Goal: Check status: Check status

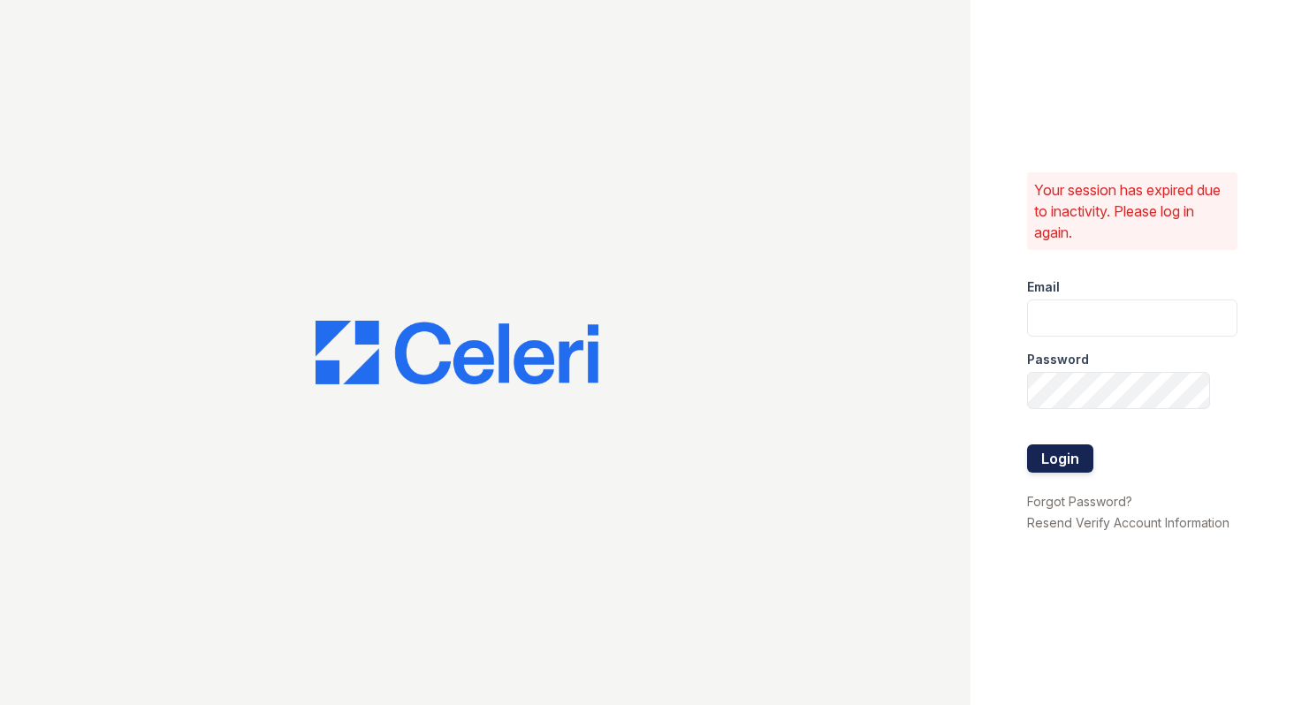
type input "[EMAIL_ADDRESS][DOMAIN_NAME]"
click at [1063, 464] on button "Login" at bounding box center [1060, 458] width 66 height 28
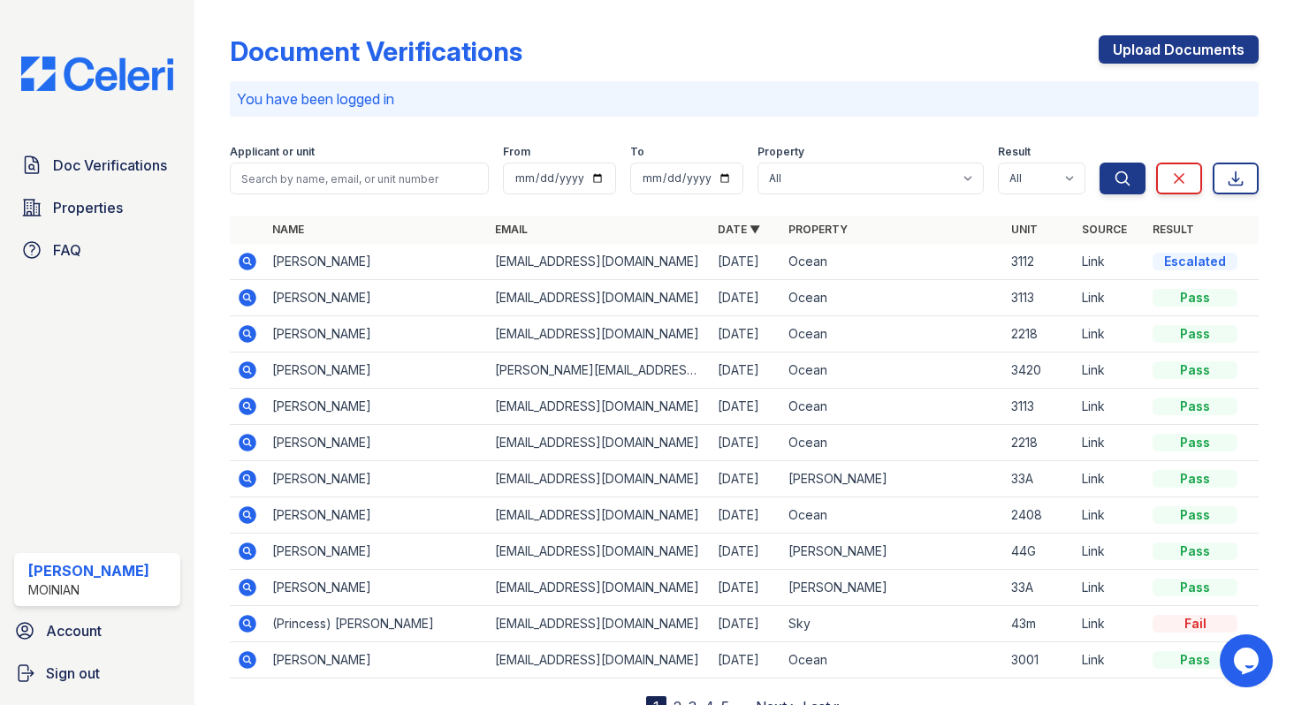
scroll to position [72, 0]
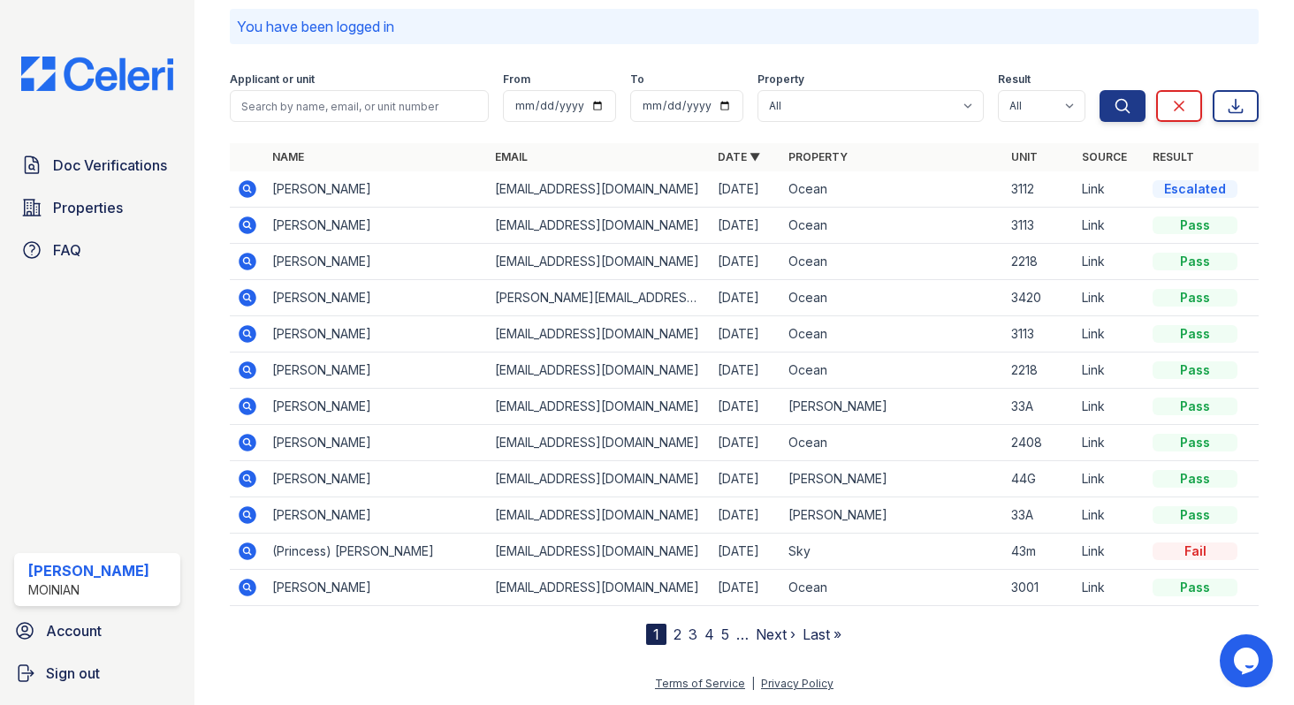
click at [681, 637] on nav "1 2 3 4 5 … Next › Last »" at bounding box center [743, 634] width 195 height 21
click at [672, 634] on nav "1 2 3 4 5 … Next › Last »" at bounding box center [743, 634] width 195 height 21
click at [674, 635] on link "2" at bounding box center [677, 635] width 8 height 18
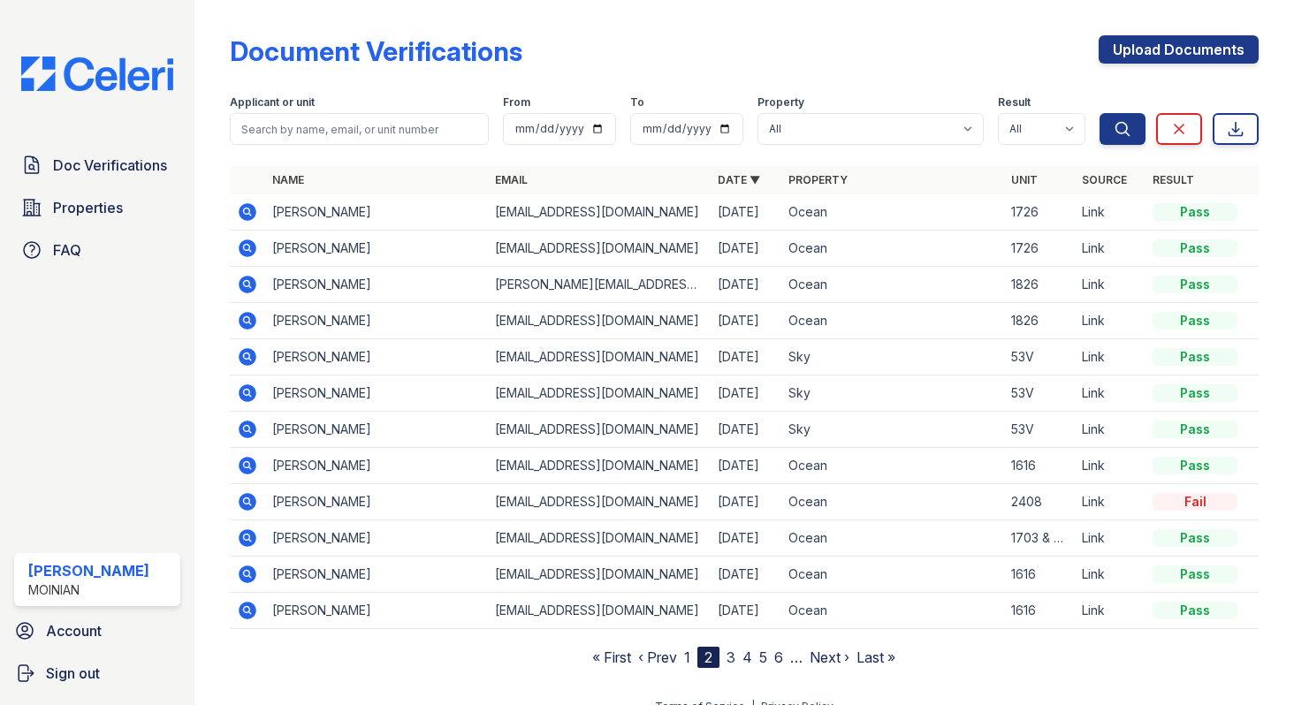
click at [741, 660] on nav "« First ‹ Prev 1 2 3 4 5 6 … Next › Last »" at bounding box center [743, 657] width 303 height 21
click at [731, 660] on link "3" at bounding box center [730, 658] width 9 height 18
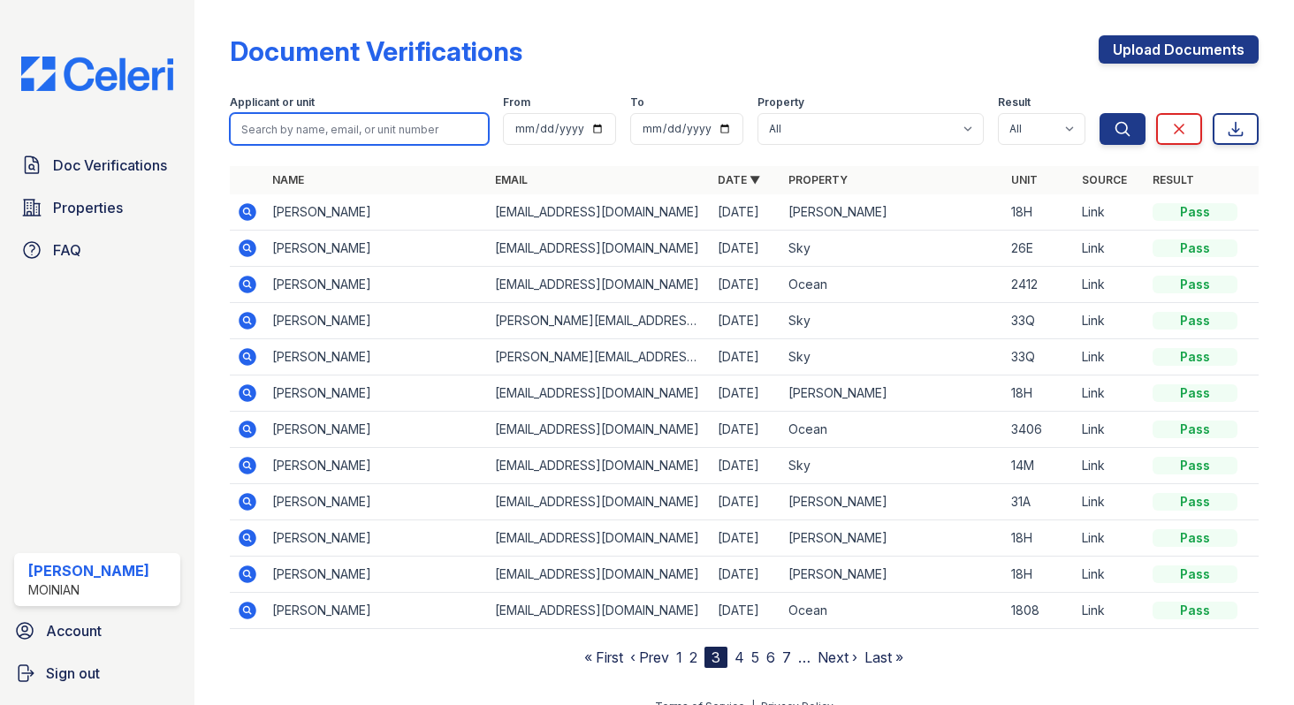
click at [360, 131] on input "search" at bounding box center [359, 129] width 259 height 32
click at [678, 658] on link "1" at bounding box center [679, 658] width 6 height 18
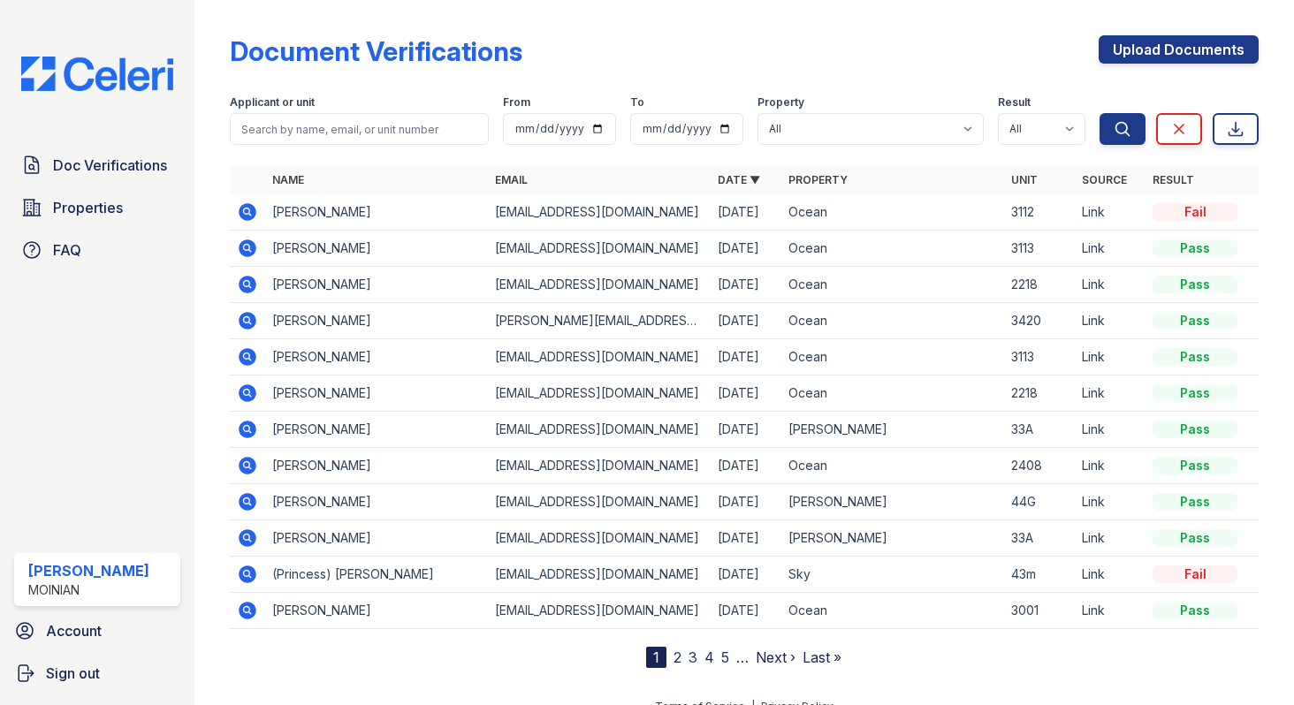
click at [249, 501] on icon at bounding box center [247, 501] width 21 height 21
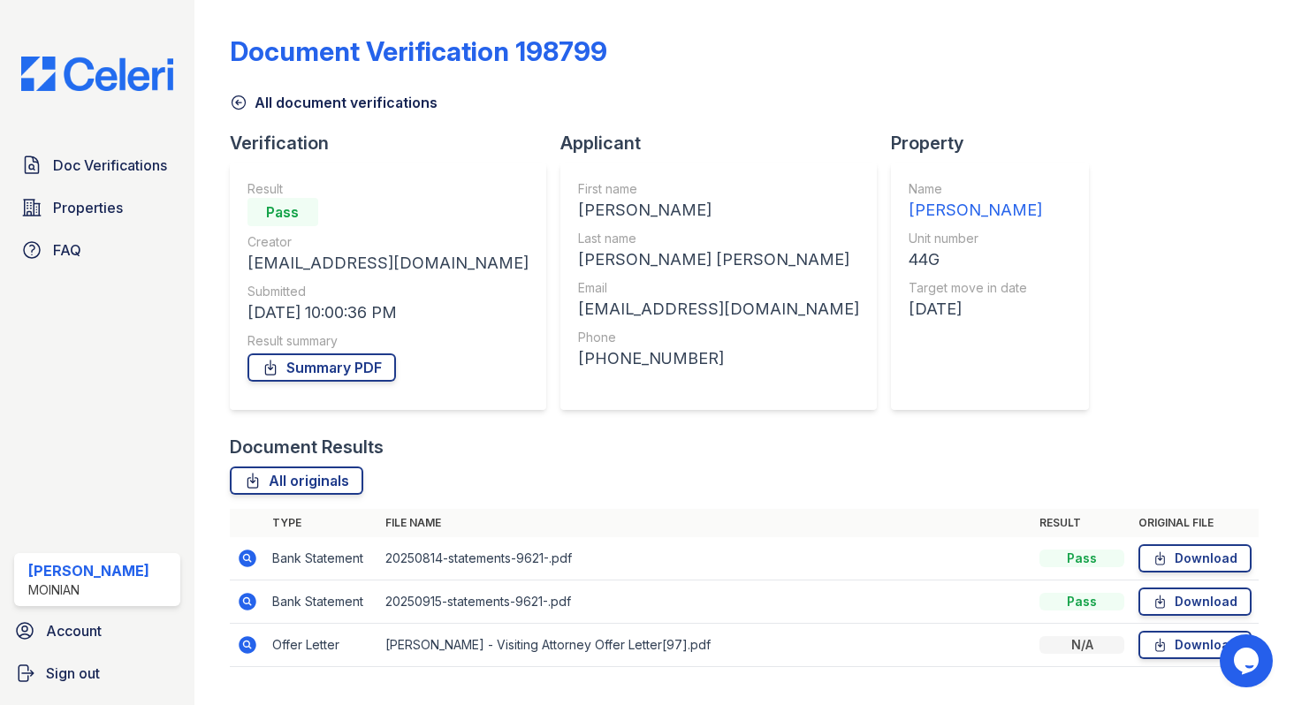
click at [233, 96] on icon at bounding box center [239, 103] width 18 height 18
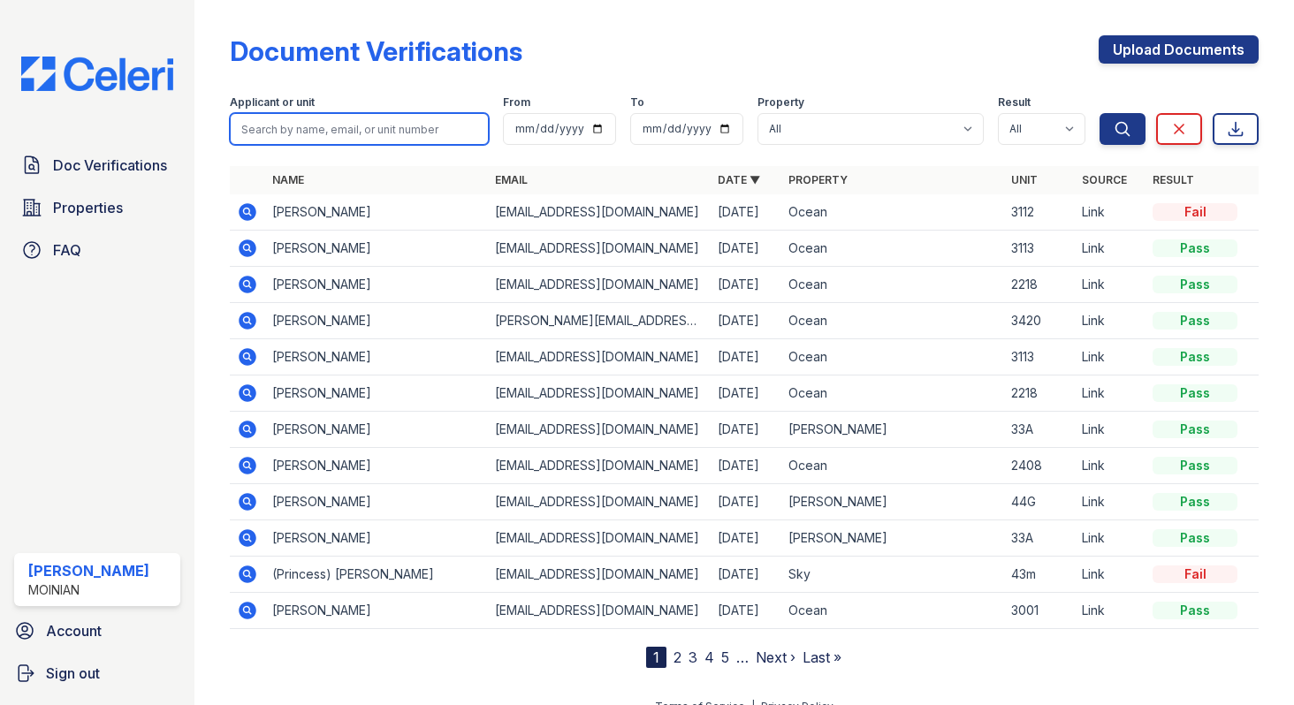
click at [384, 118] on input "search" at bounding box center [359, 129] width 259 height 32
type input "mariana"
click at [1099, 113] on button "Search" at bounding box center [1122, 129] width 46 height 32
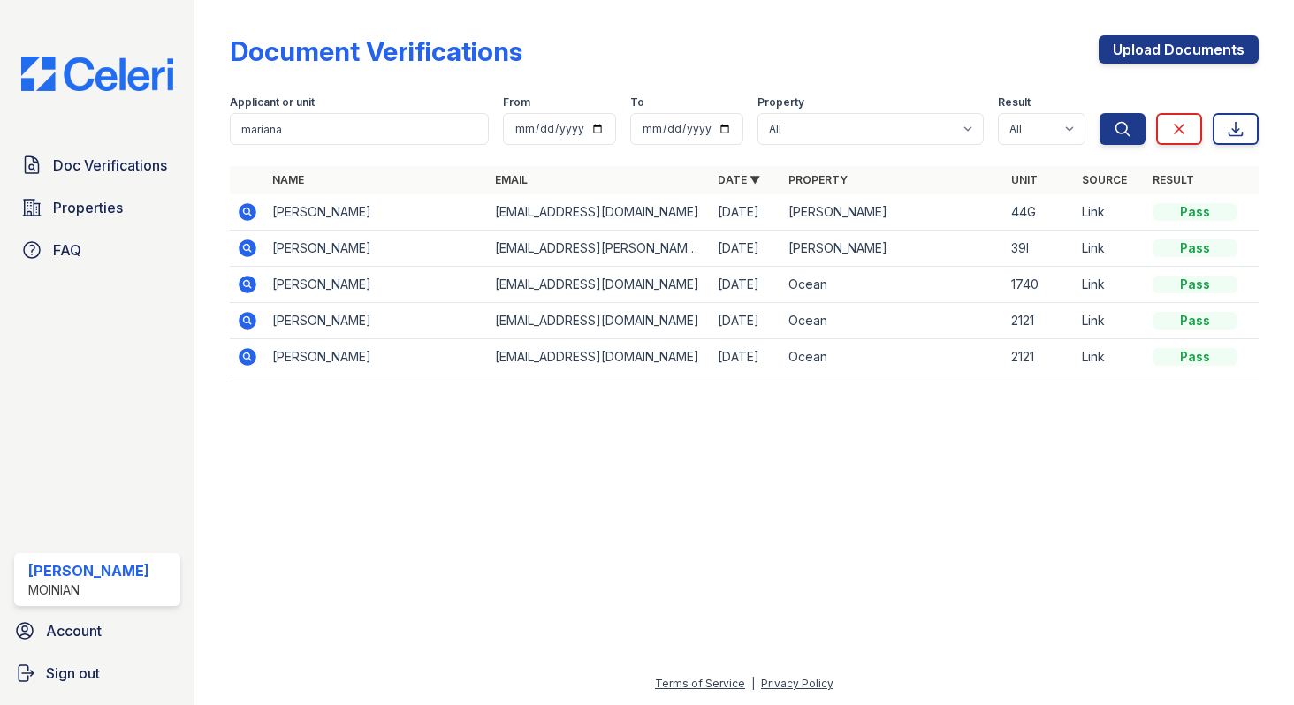
click at [251, 209] on icon at bounding box center [248, 212] width 18 height 18
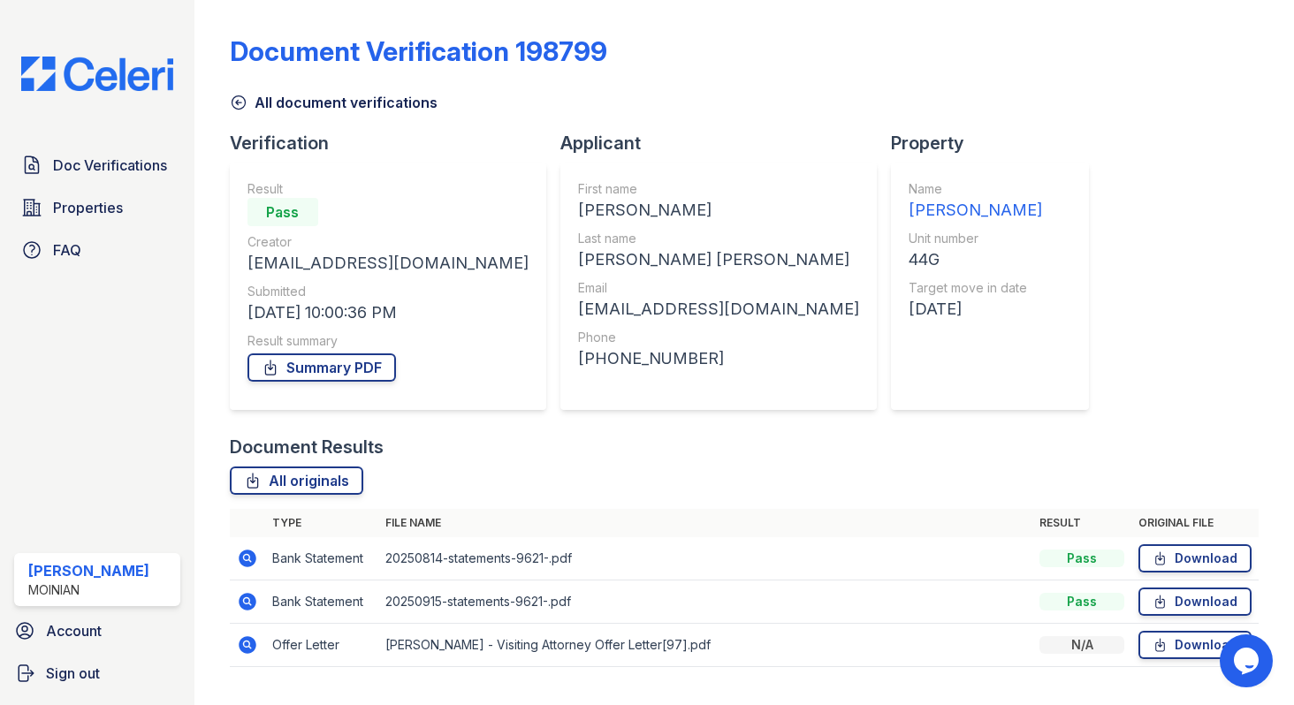
scroll to position [40, 0]
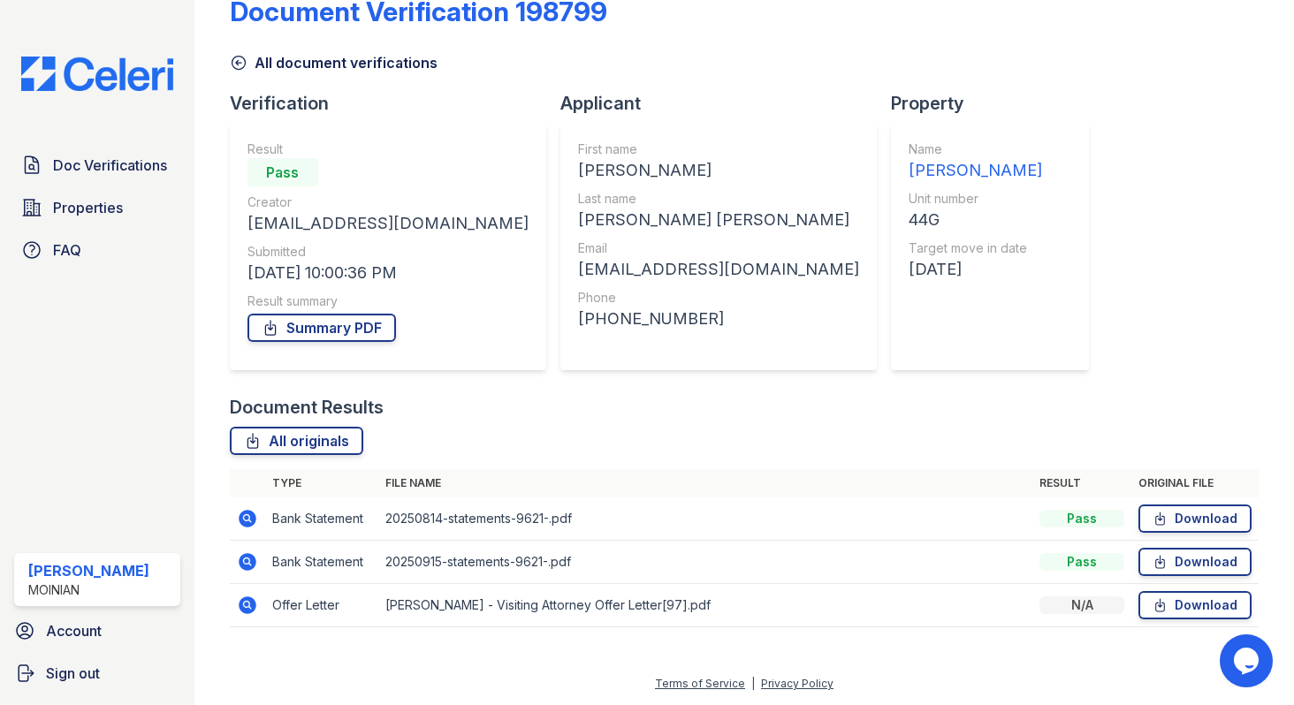
click at [248, 515] on icon at bounding box center [247, 518] width 21 height 21
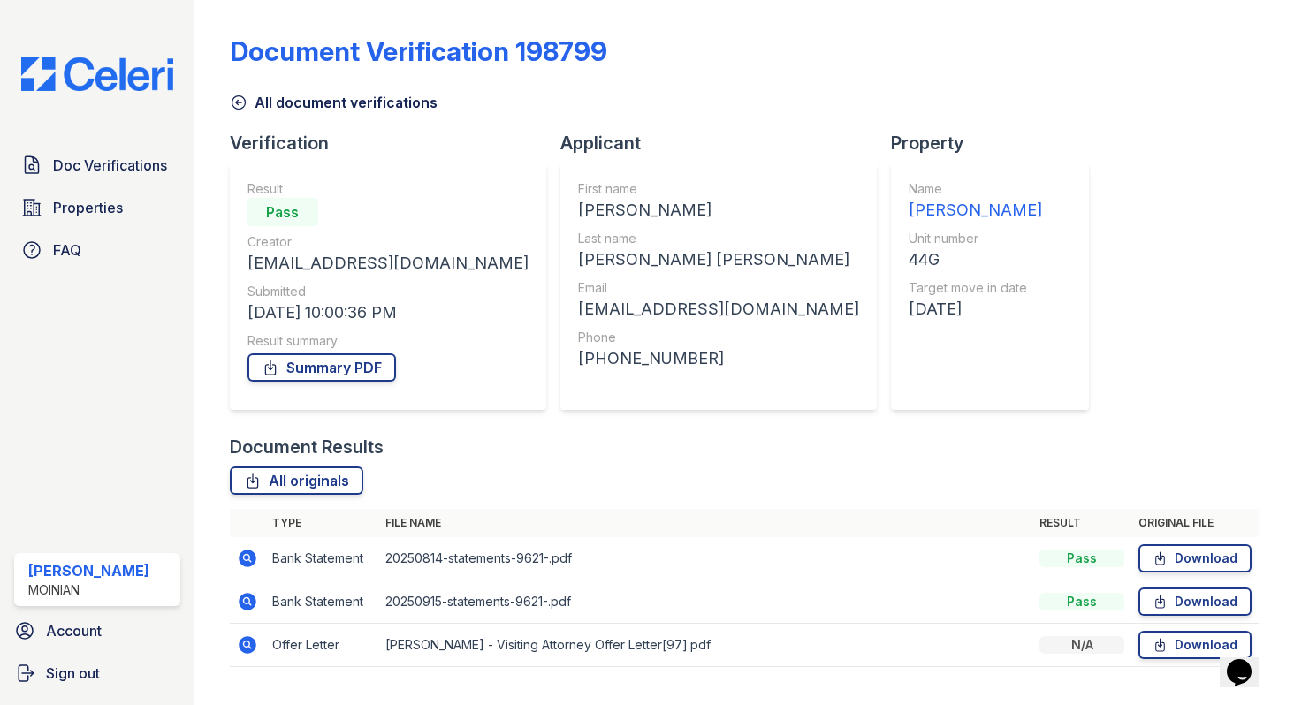
click at [249, 601] on icon at bounding box center [247, 601] width 21 height 21
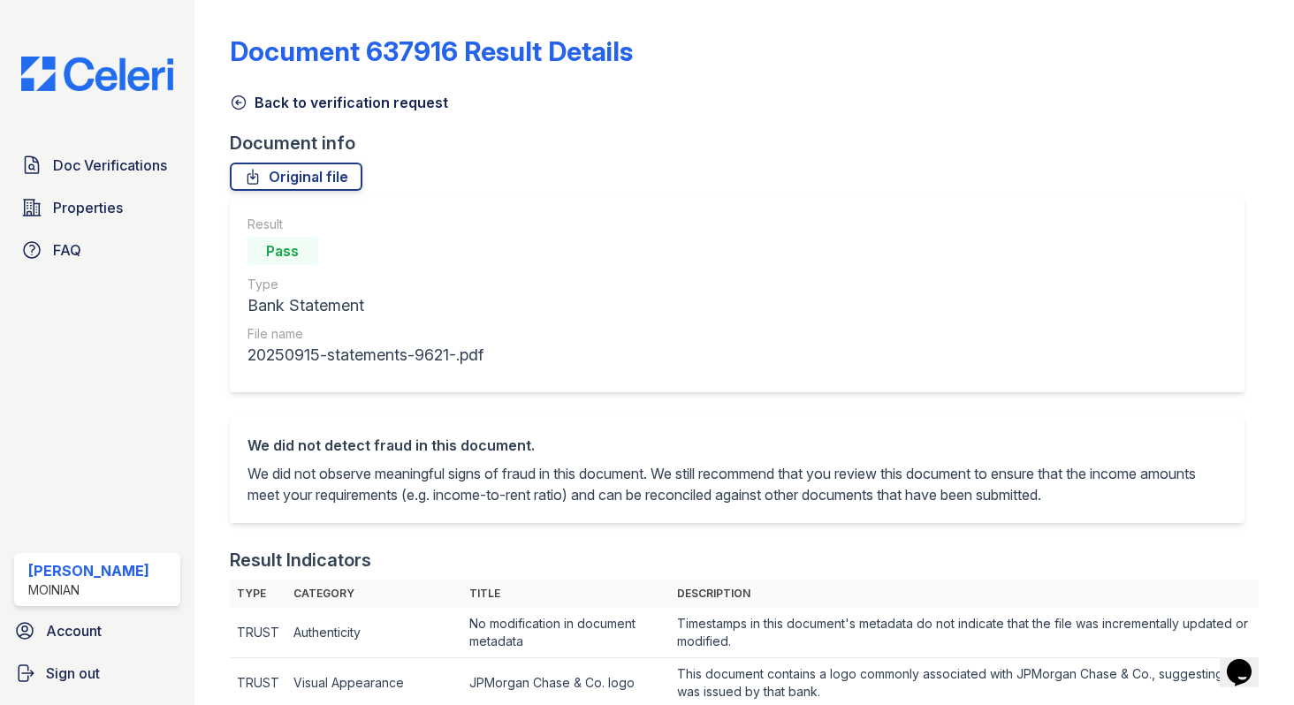
click at [237, 105] on icon at bounding box center [239, 103] width 18 height 18
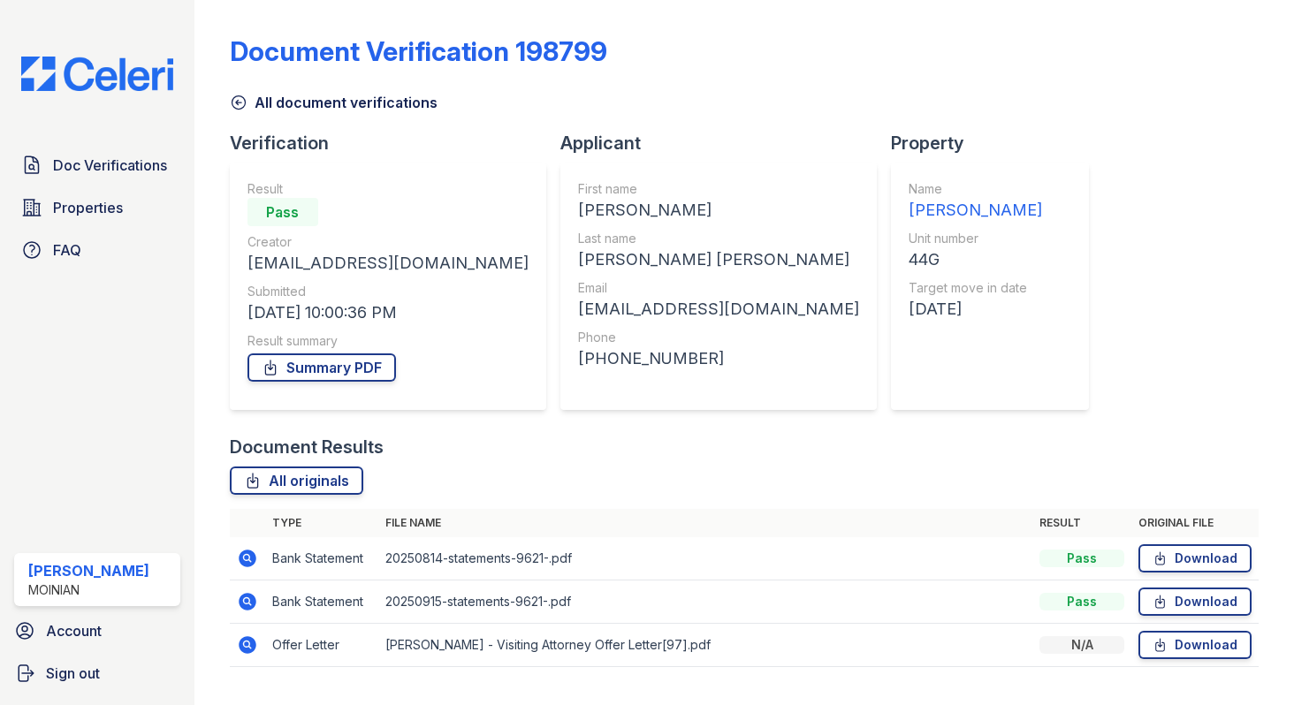
click at [241, 101] on icon at bounding box center [239, 103] width 18 height 18
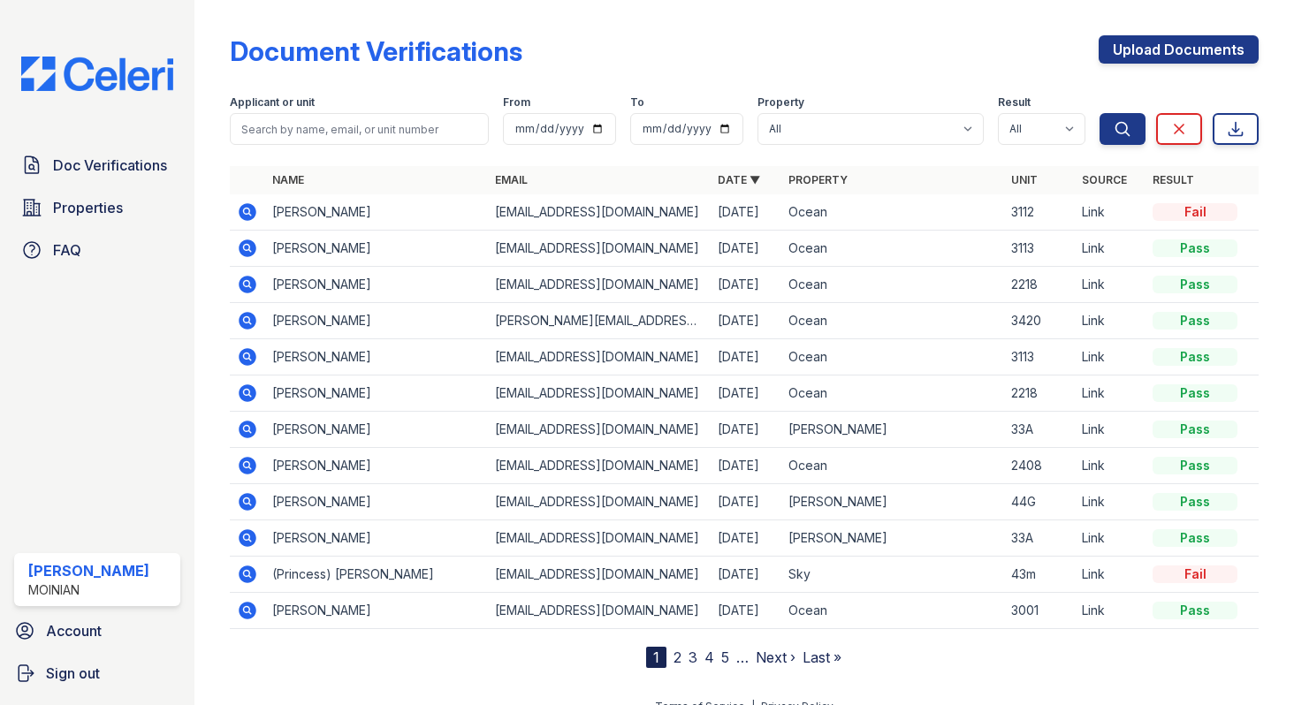
click at [245, 391] on icon at bounding box center [246, 392] width 4 height 4
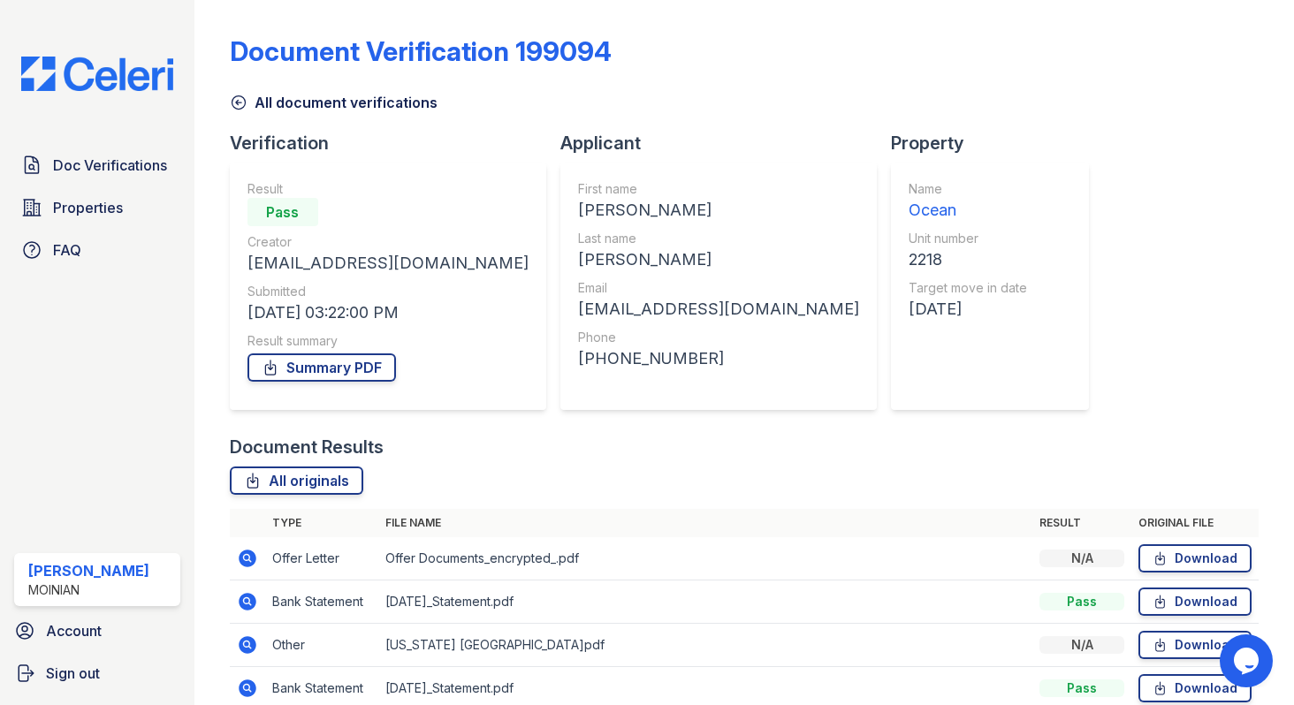
scroll to position [83, 0]
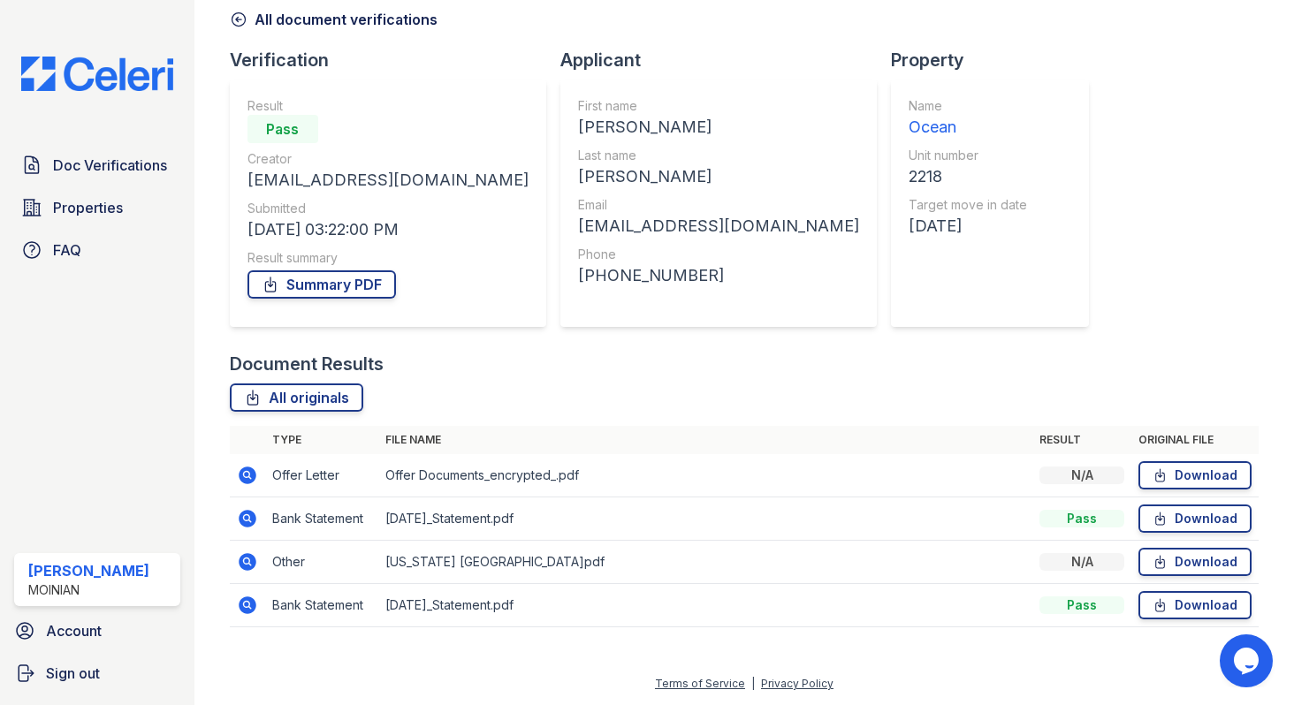
click at [251, 606] on icon at bounding box center [248, 605] width 18 height 18
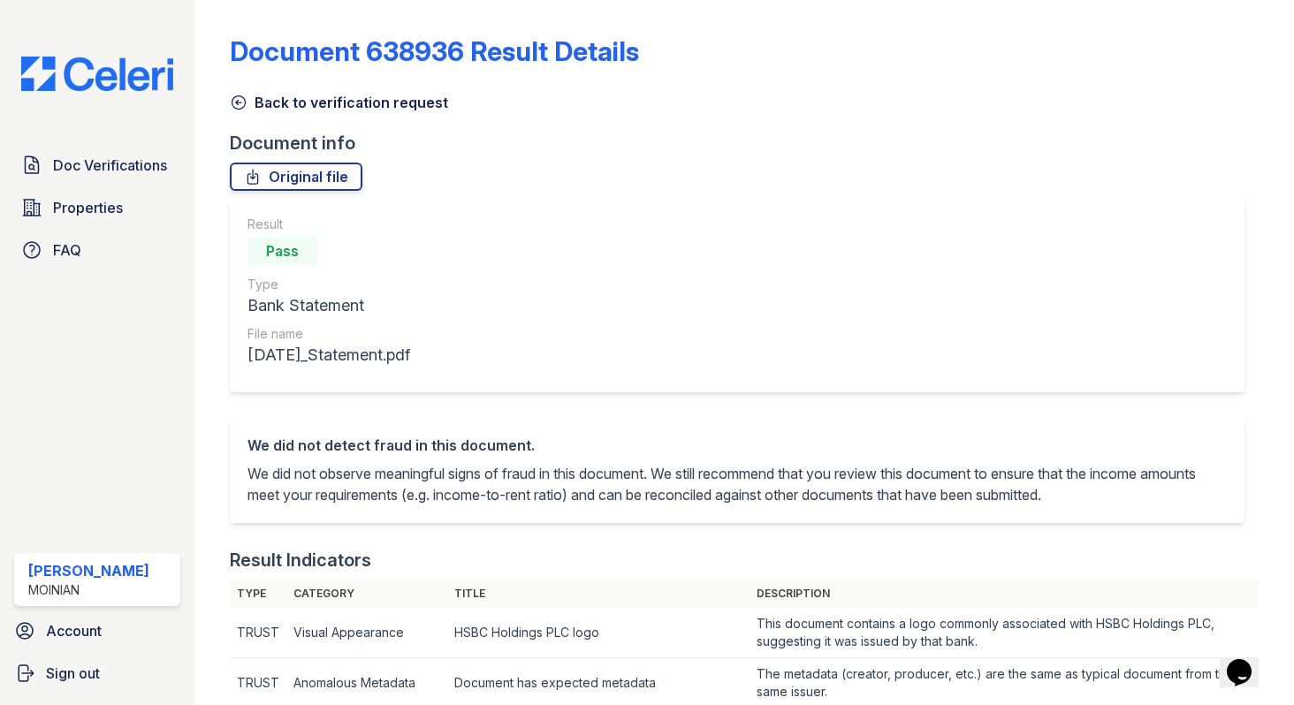
click at [241, 106] on icon at bounding box center [239, 103] width 18 height 18
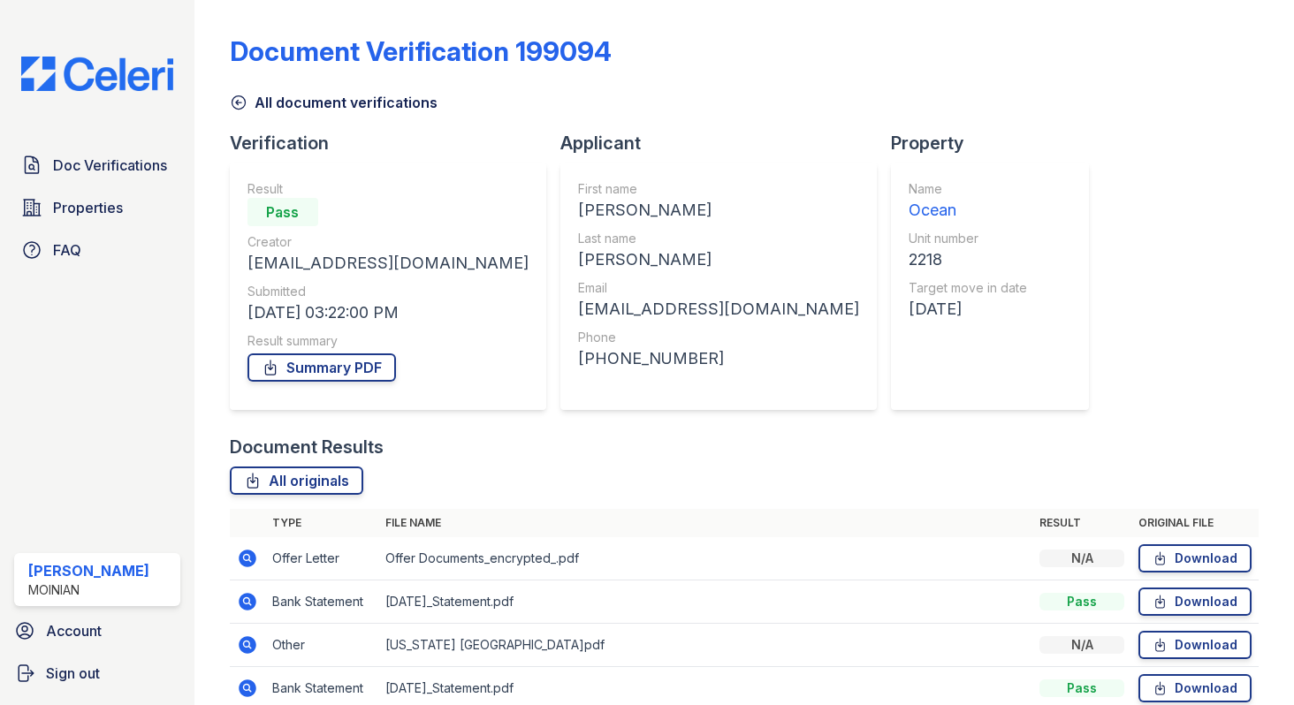
scroll to position [83, 0]
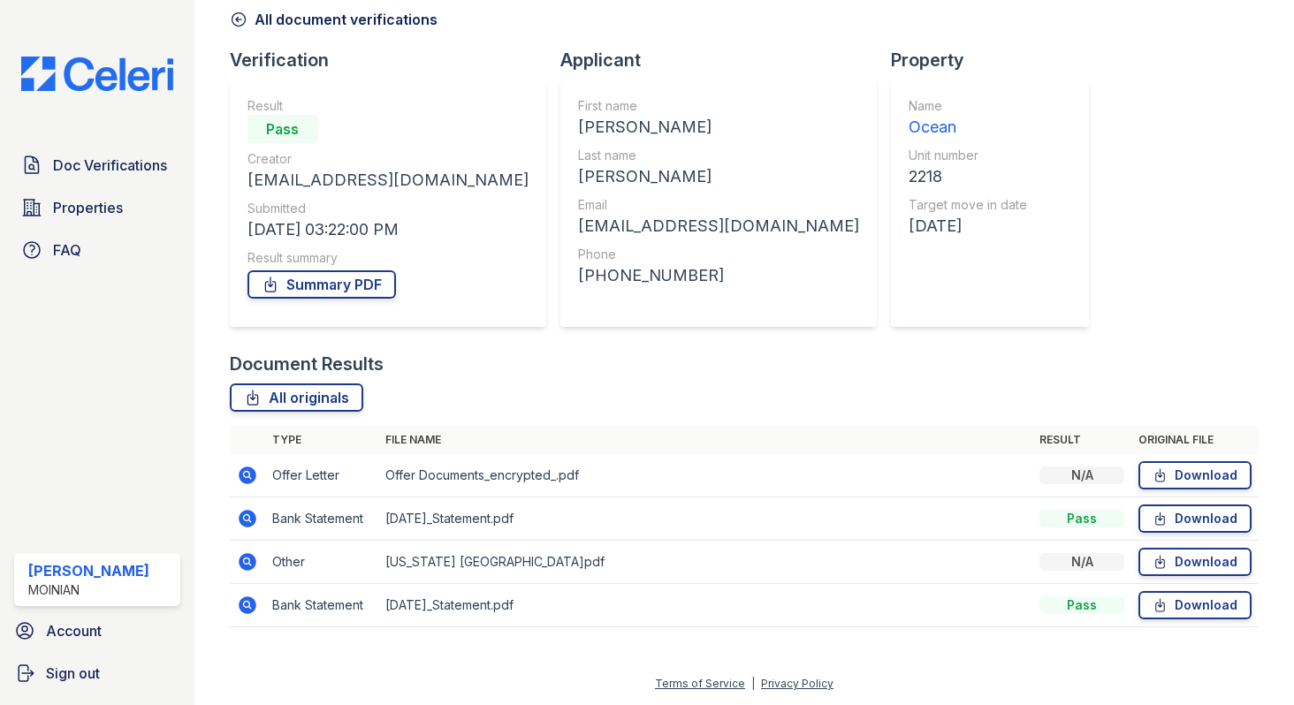
click at [252, 557] on icon at bounding box center [248, 562] width 18 height 18
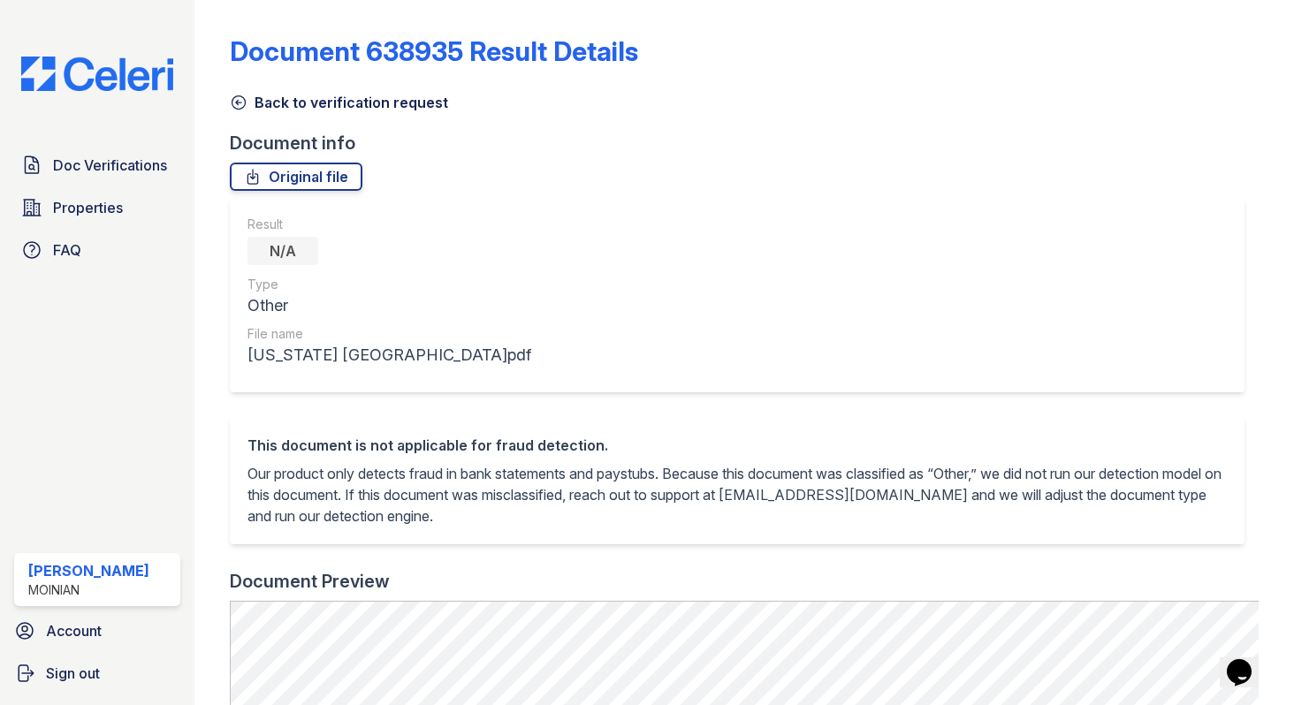
click at [240, 103] on icon at bounding box center [238, 102] width 13 height 13
